Goal: Task Accomplishment & Management: Complete application form

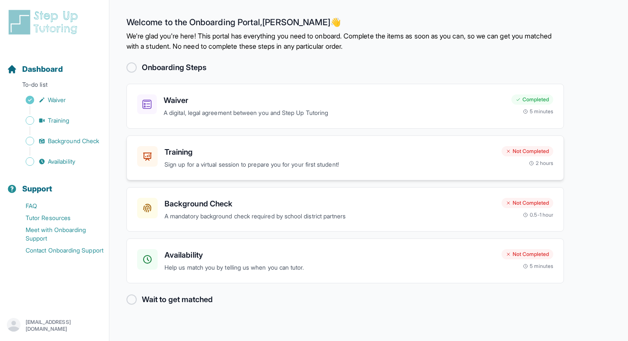
click at [454, 150] on h3 "Training" at bounding box center [330, 152] width 330 height 12
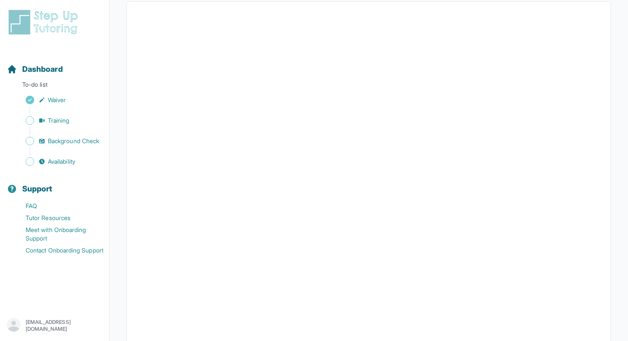
scroll to position [188, 0]
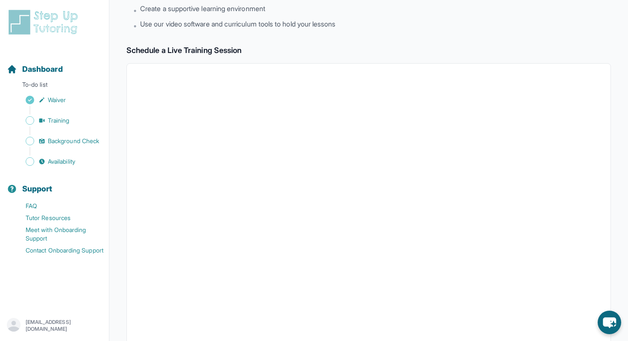
scroll to position [65, 0]
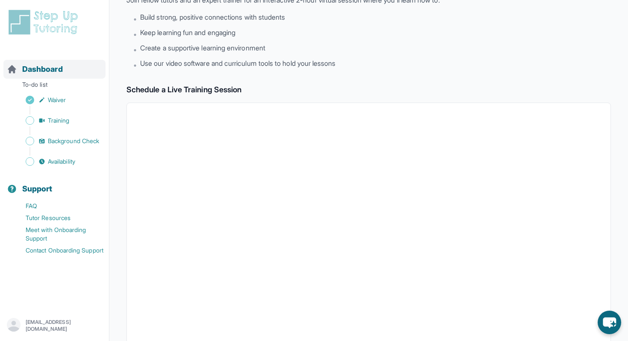
click at [77, 70] on div "Dashboard" at bounding box center [54, 69] width 102 height 19
click at [82, 67] on div "Dashboard" at bounding box center [54, 69] width 102 height 19
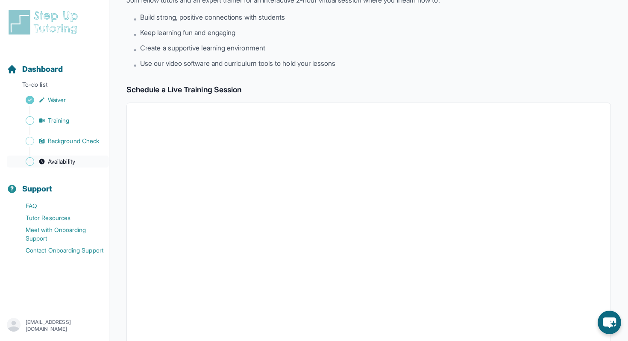
click at [74, 161] on span "Availability" at bounding box center [61, 161] width 27 height 9
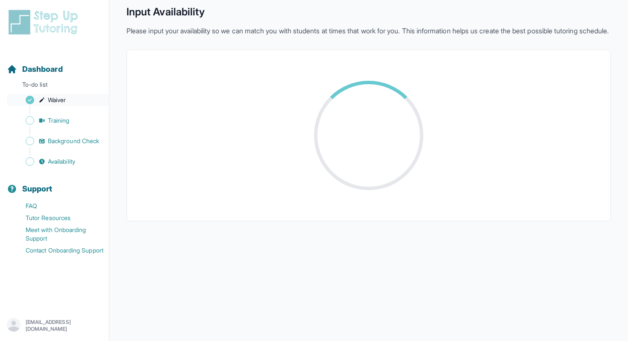
scroll to position [65, 0]
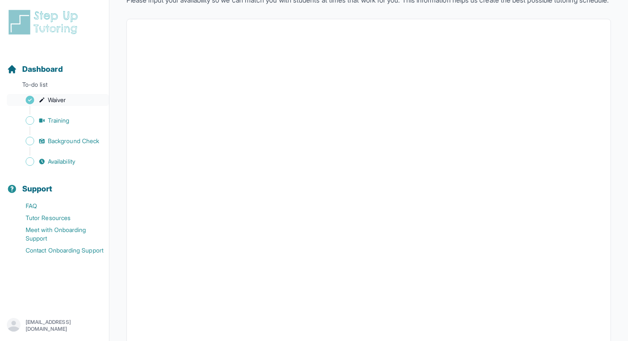
click at [76, 96] on link "Waiver" at bounding box center [58, 100] width 102 height 12
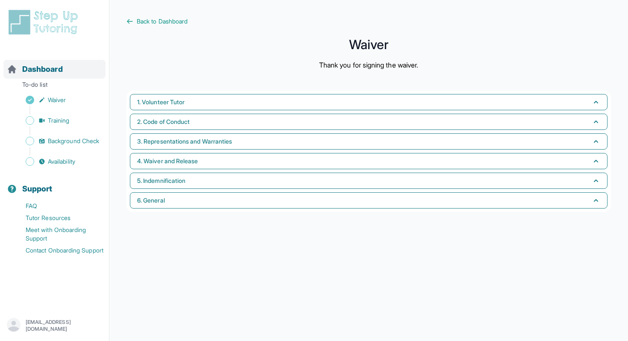
click at [76, 78] on div "Dashboard" at bounding box center [54, 69] width 102 height 19
click at [82, 68] on div "Dashboard" at bounding box center [54, 69] width 102 height 19
click at [80, 88] on p "To-do list" at bounding box center [54, 86] width 102 height 12
click at [60, 26] on img at bounding box center [45, 22] width 76 height 27
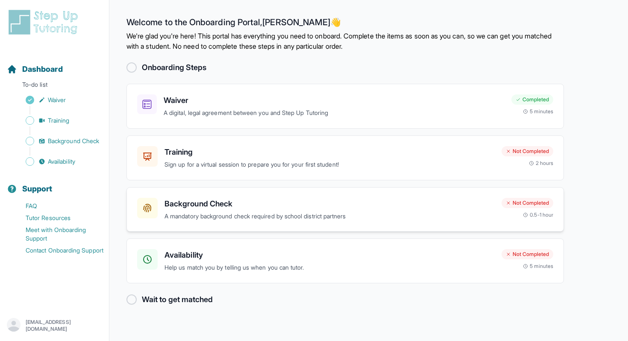
click at [321, 205] on h3 "Background Check" at bounding box center [330, 204] width 330 height 12
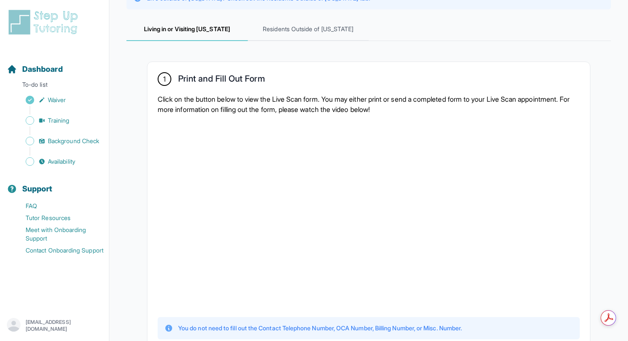
scroll to position [39, 0]
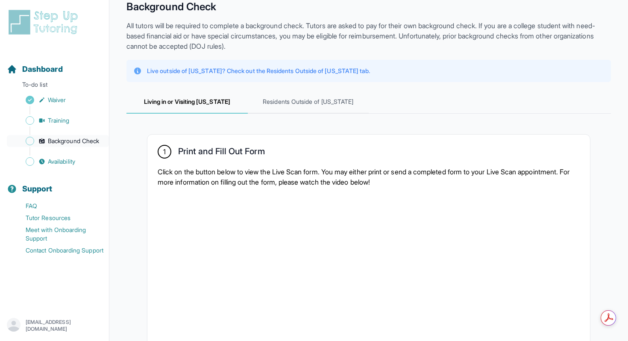
click at [94, 141] on span "Background Check" at bounding box center [73, 141] width 51 height 9
click at [90, 133] on div "Sidebar" at bounding box center [56, 131] width 99 height 9
click at [90, 138] on span "Background Check" at bounding box center [73, 141] width 51 height 9
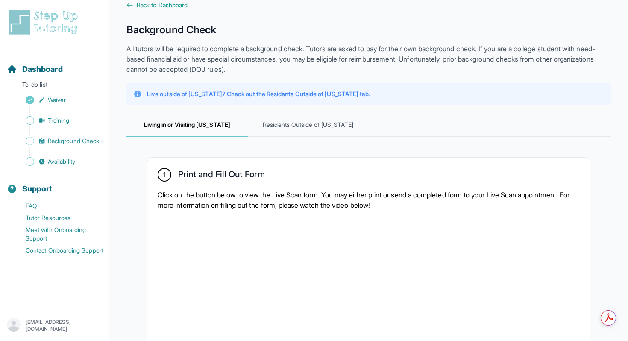
scroll to position [19, 0]
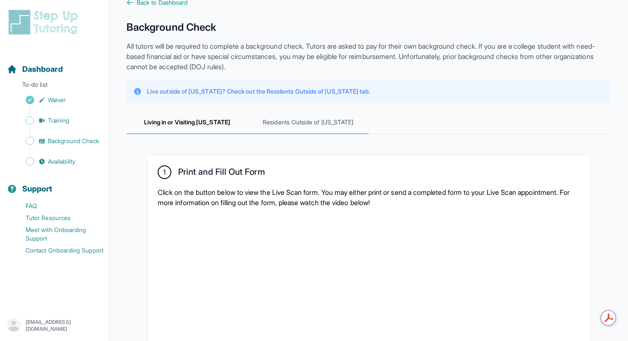
click at [277, 122] on span "Residents Outside of [US_STATE]" at bounding box center [308, 122] width 121 height 23
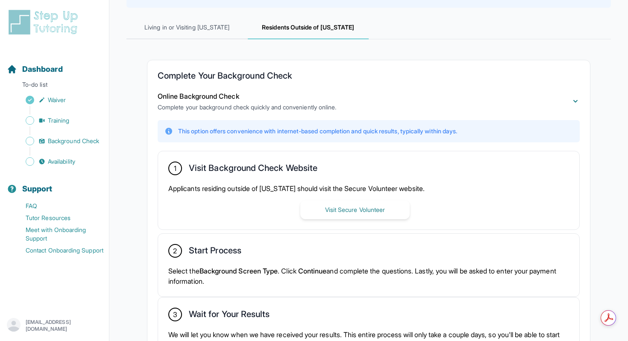
scroll to position [121, 0]
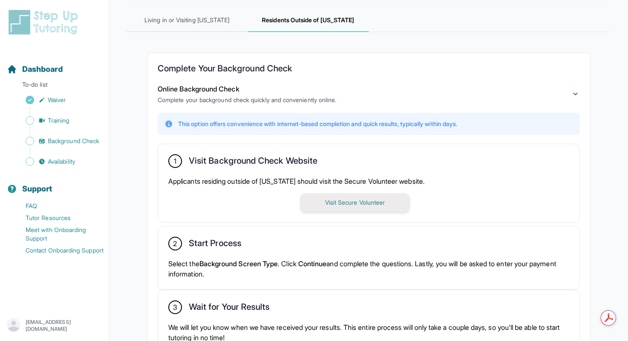
click at [350, 203] on button "Visit Secure Volunteer" at bounding box center [354, 202] width 109 height 19
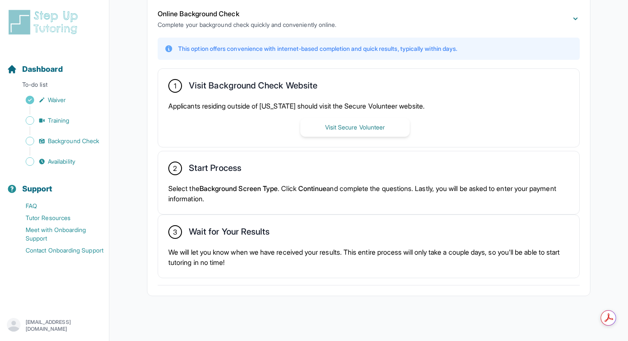
scroll to position [202, 0]
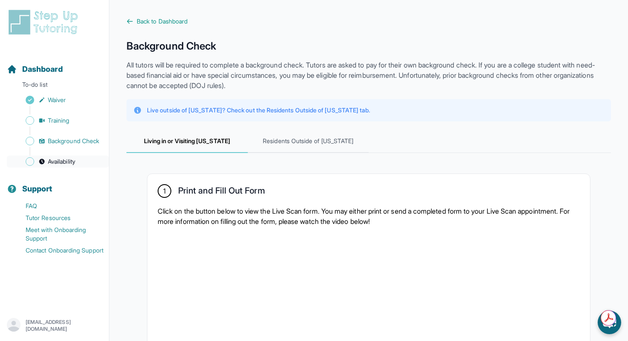
click at [88, 163] on link "Availability" at bounding box center [58, 162] width 102 height 12
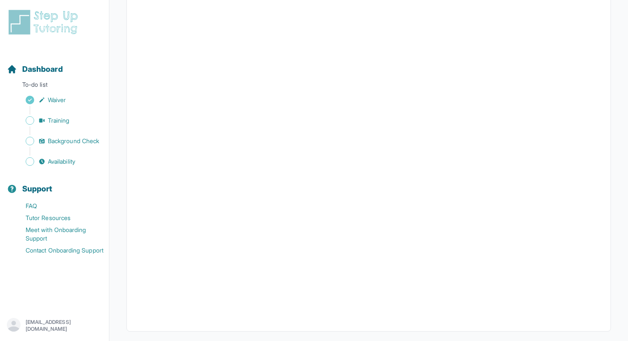
scroll to position [151, 0]
